Goal: Contribute content: Add original content to the website for others to see

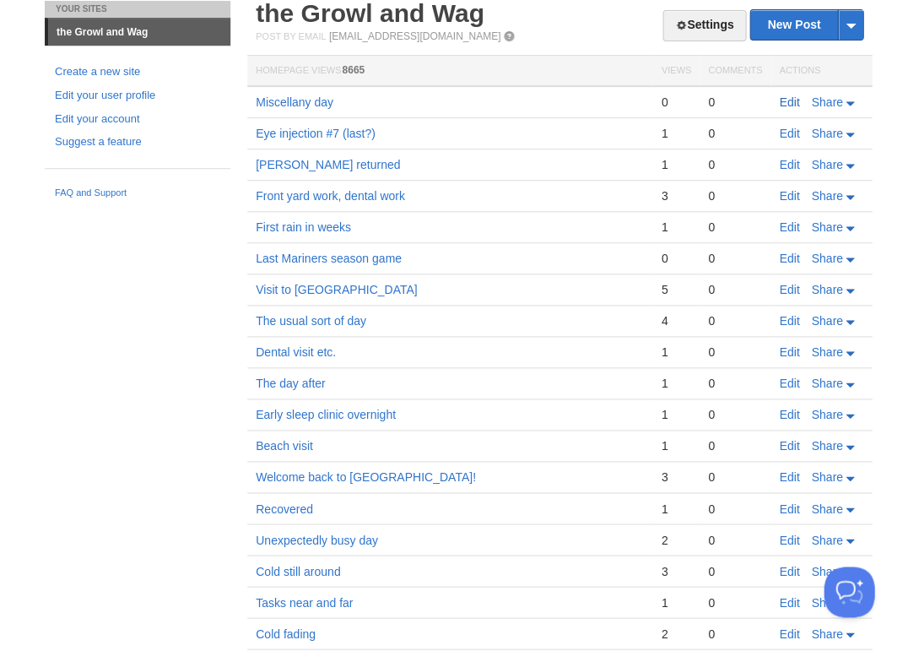
click at [787, 99] on link "Edit" at bounding box center [789, 102] width 20 height 14
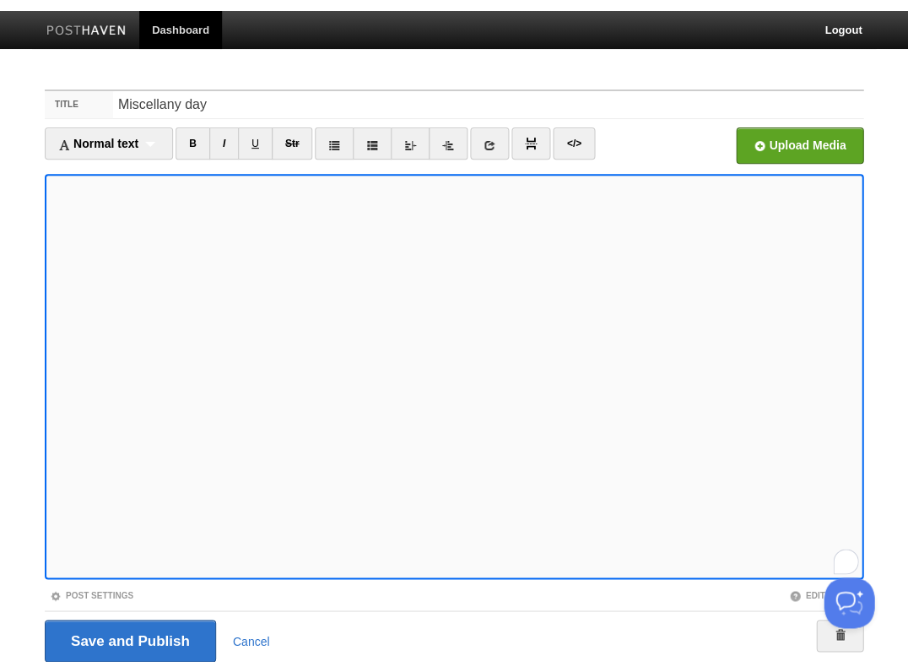
scroll to position [62, 0]
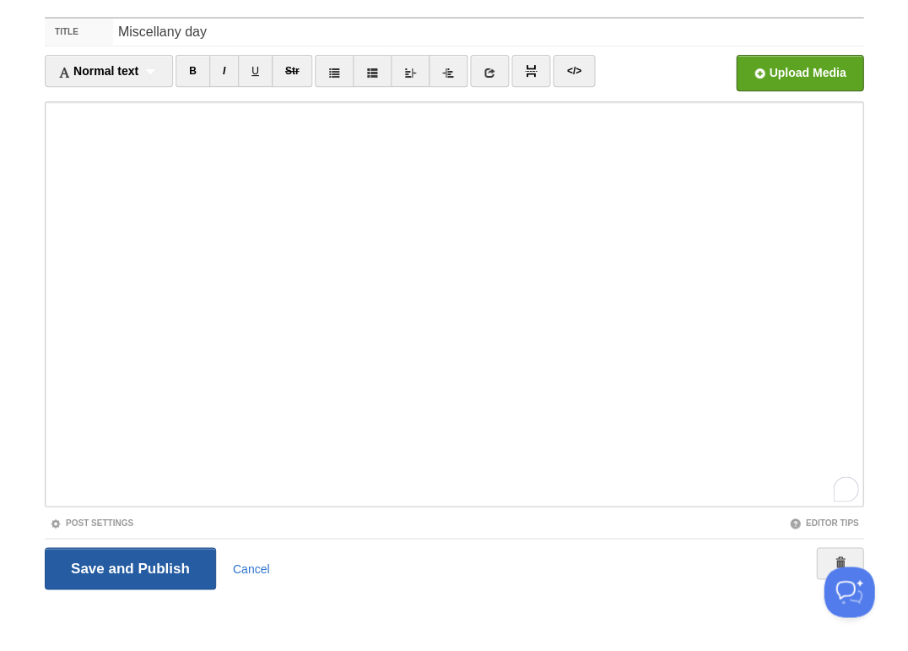
click at [122, 561] on input "Save and Publish" at bounding box center [130, 568] width 171 height 42
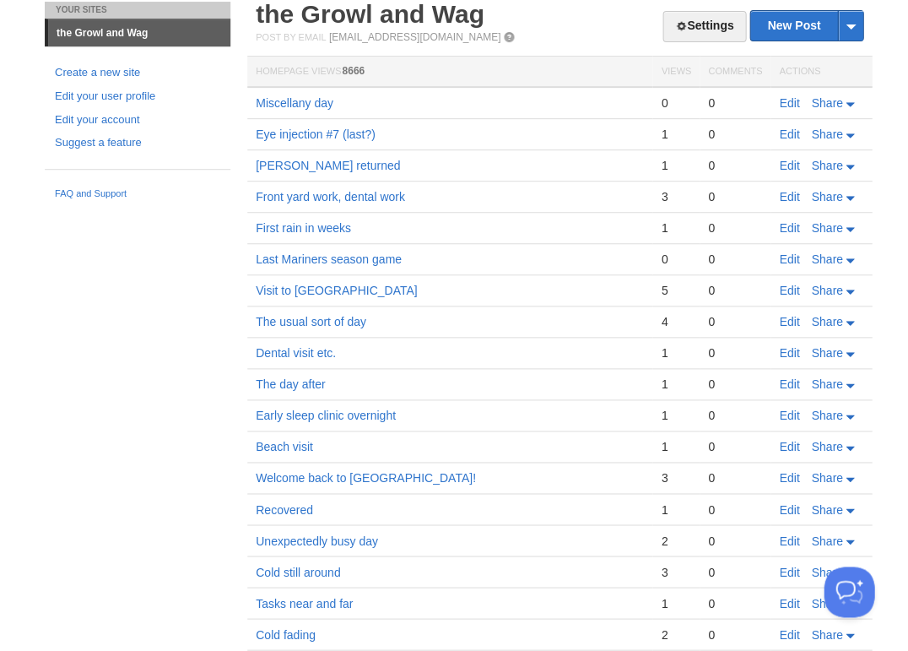
click at [8, 0] on html "Dashboard Logout Post saved × Post saved × Your Sites the Growl and Wag Create …" at bounding box center [454, 356] width 908 height 836
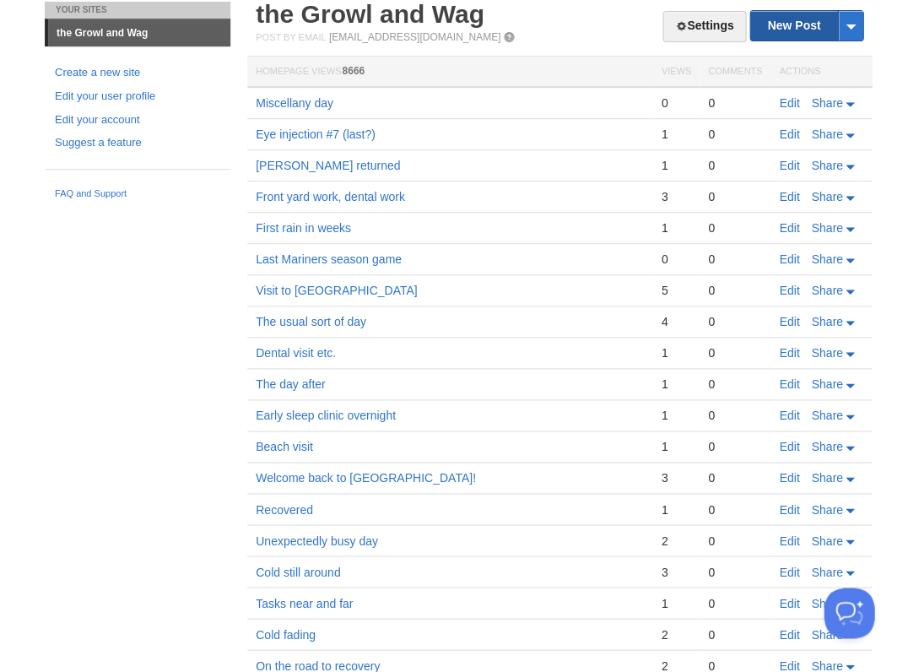
click at [805, 23] on link "New Post" at bounding box center [806, 26] width 112 height 30
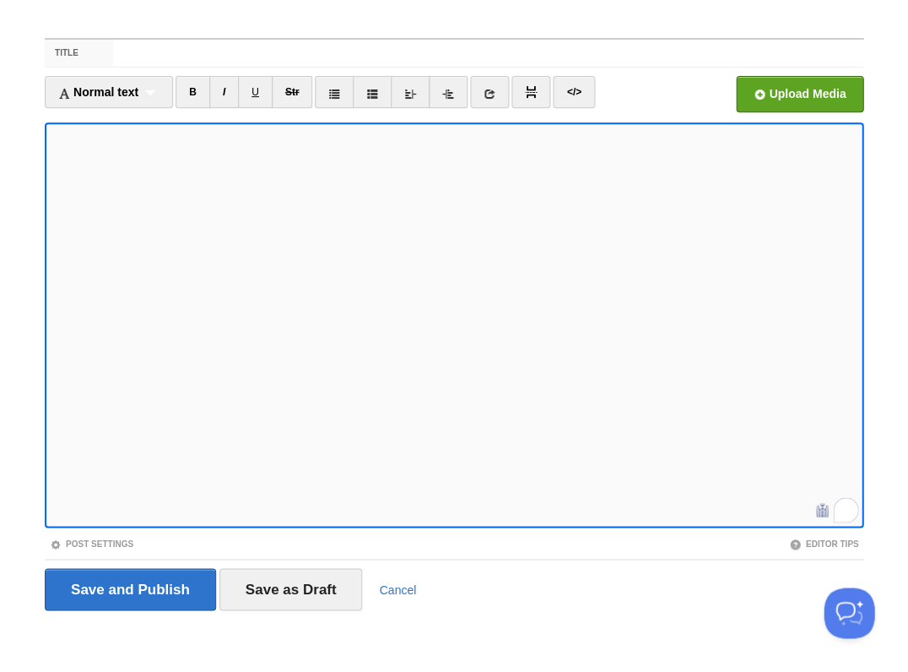
scroll to position [433, 0]
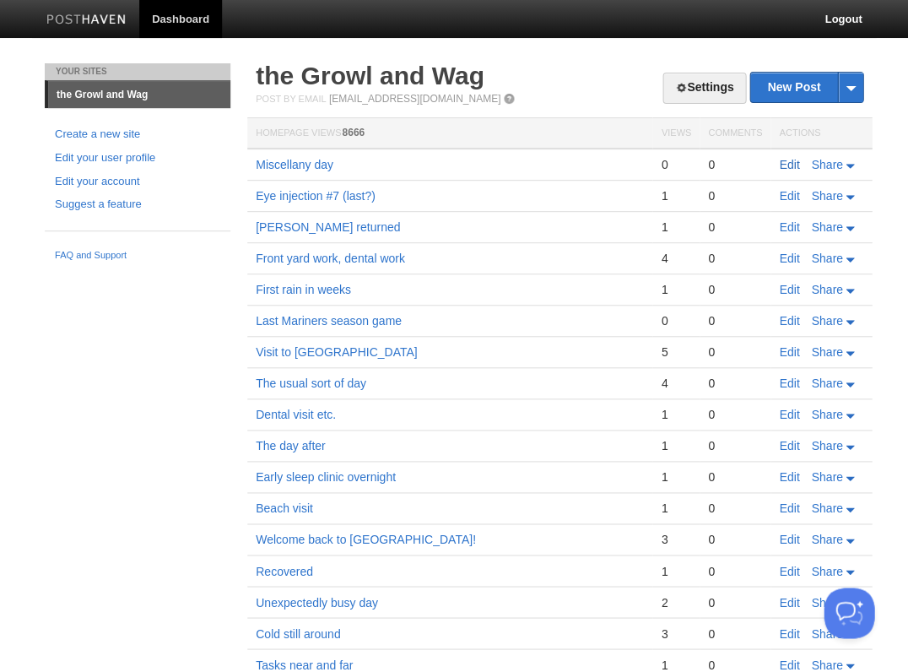
click at [788, 160] on link "Edit" at bounding box center [789, 165] width 20 height 14
